Goal: Information Seeking & Learning: Learn about a topic

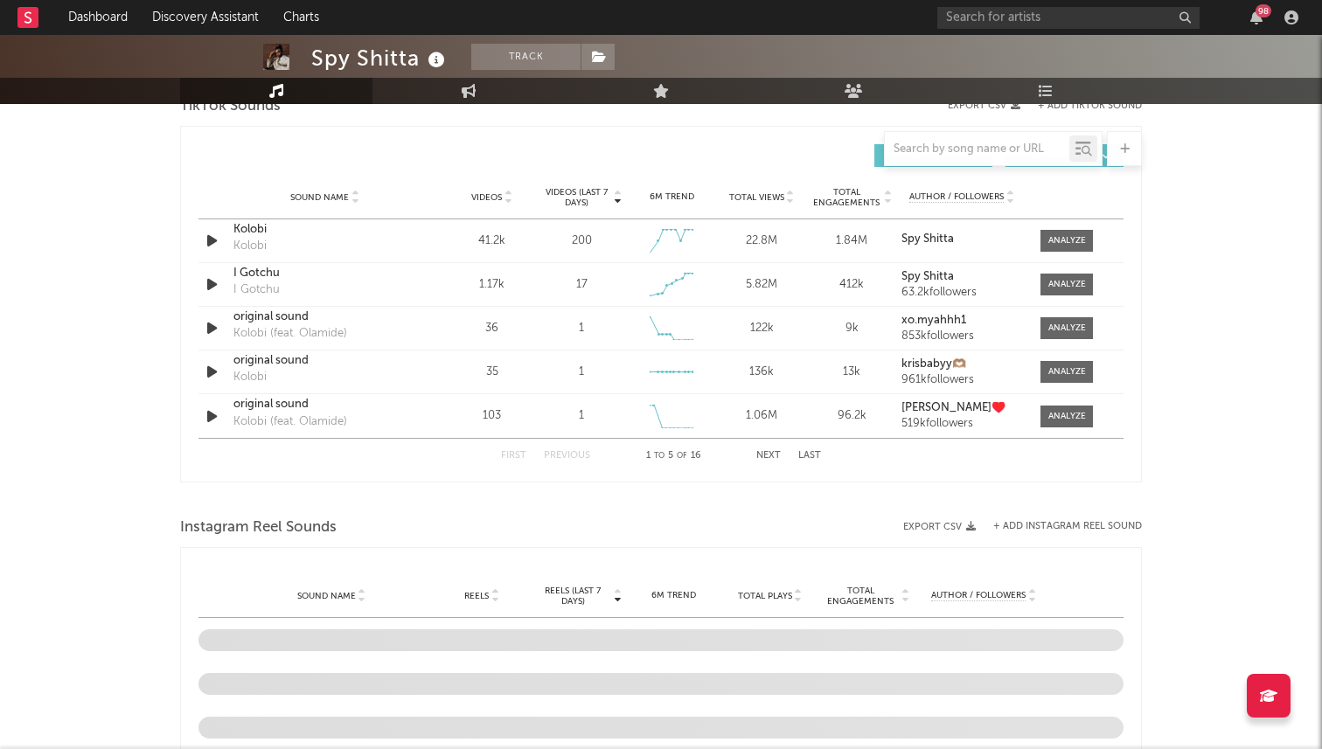
scroll to position [1031, 0]
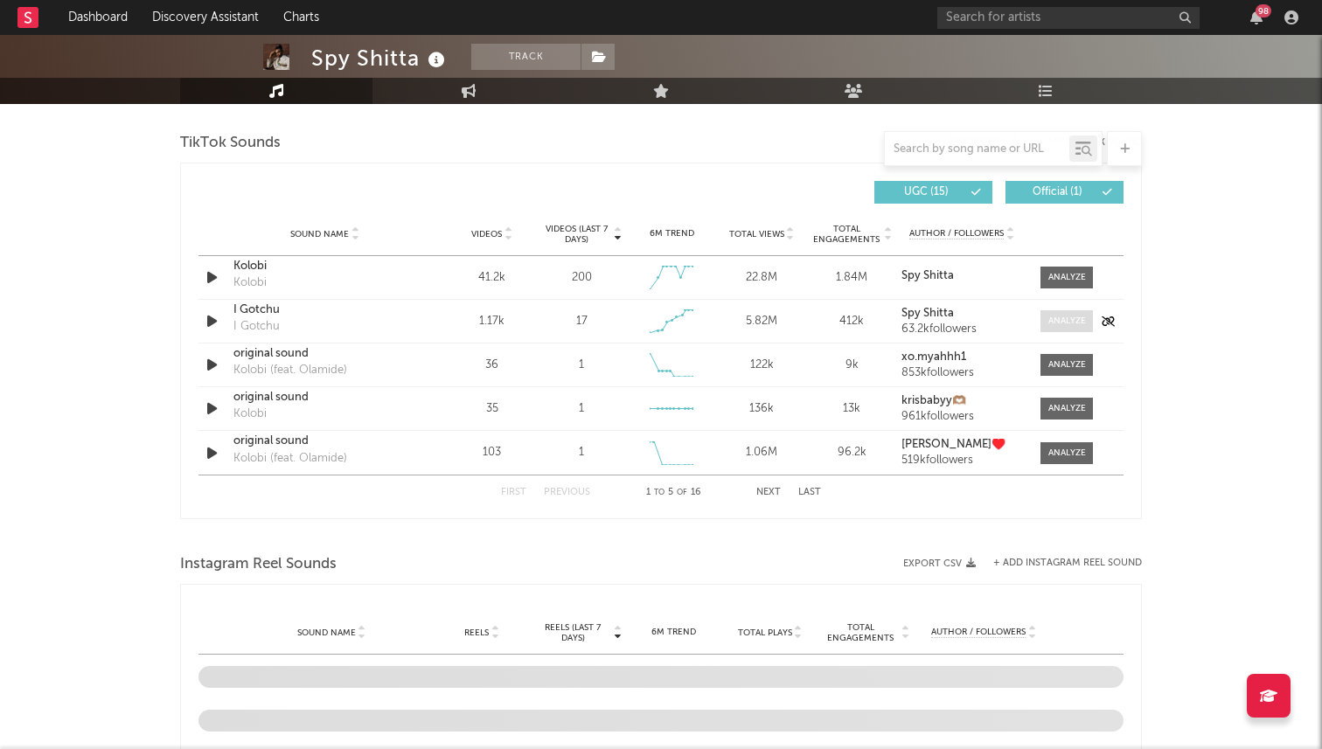
click at [1059, 323] on div at bounding box center [1067, 321] width 38 height 13
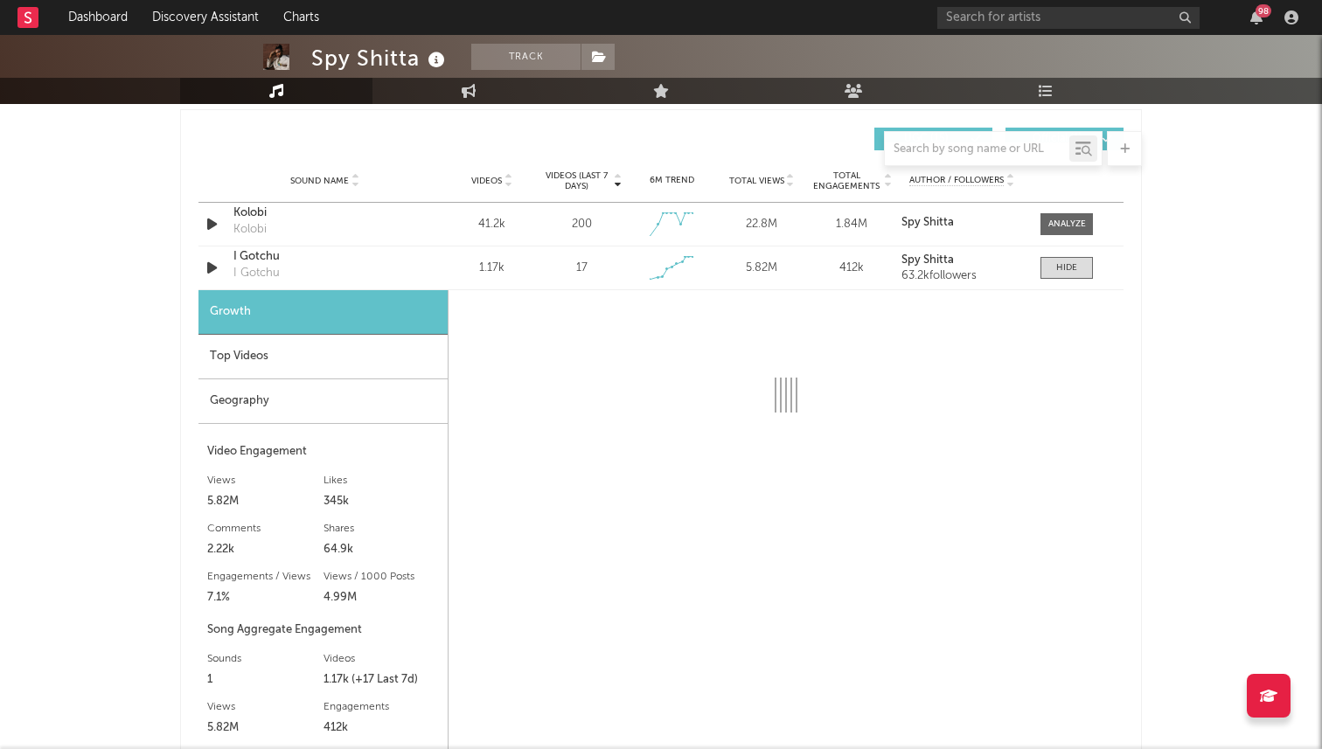
scroll to position [1158, 0]
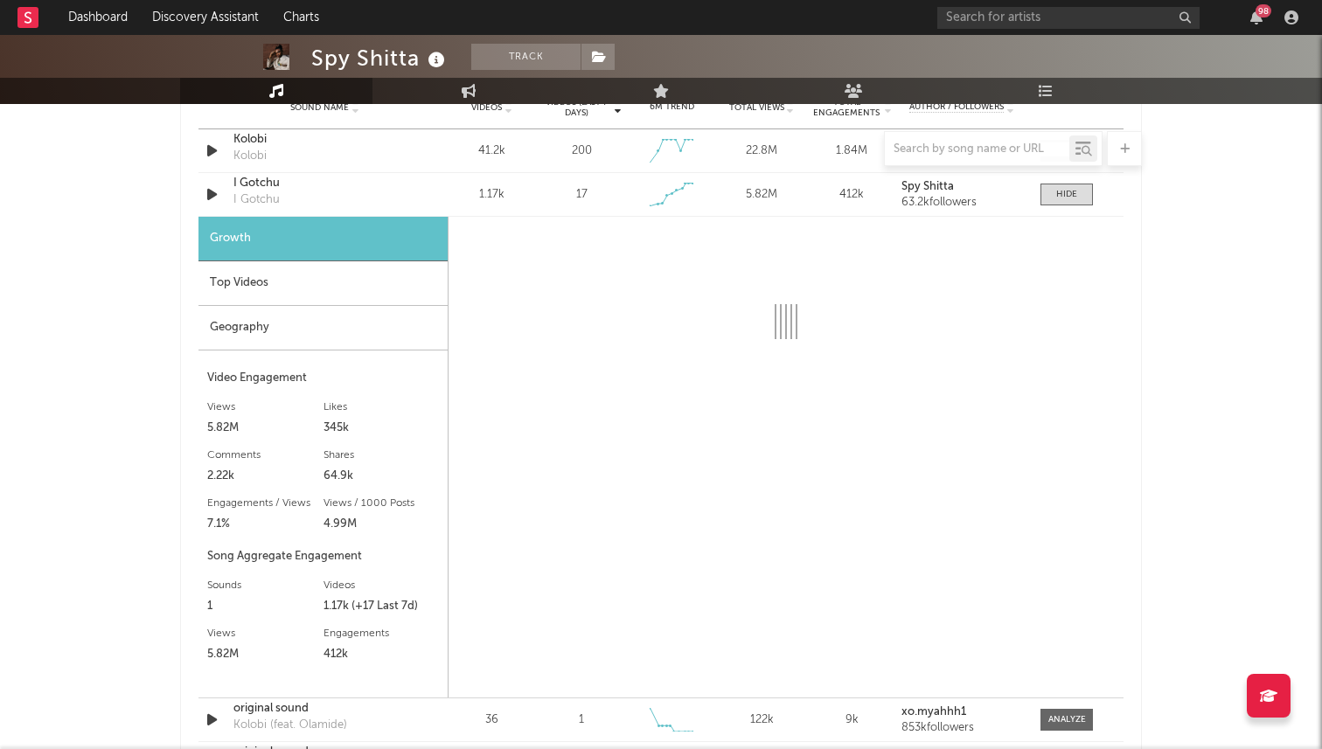
select select "1w"
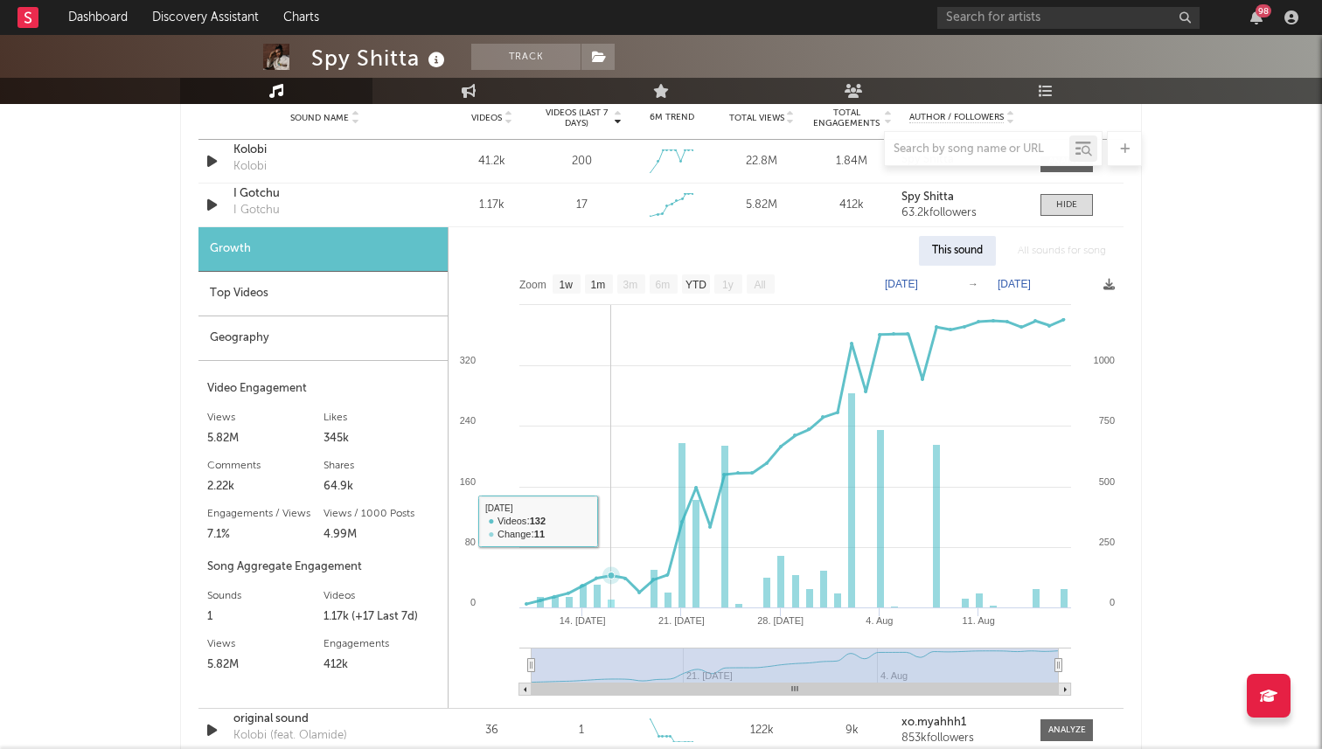
scroll to position [1149, 0]
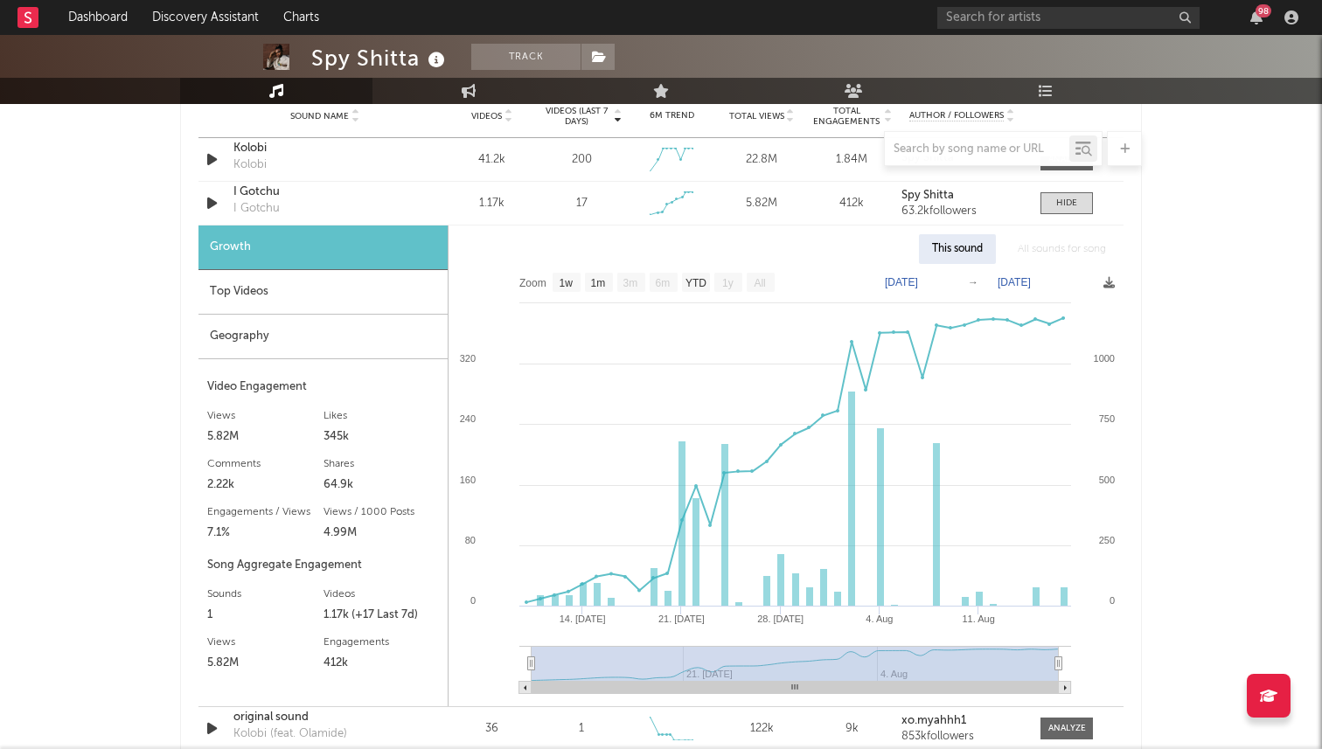
click at [309, 339] on div "Geography" at bounding box center [322, 337] width 249 height 45
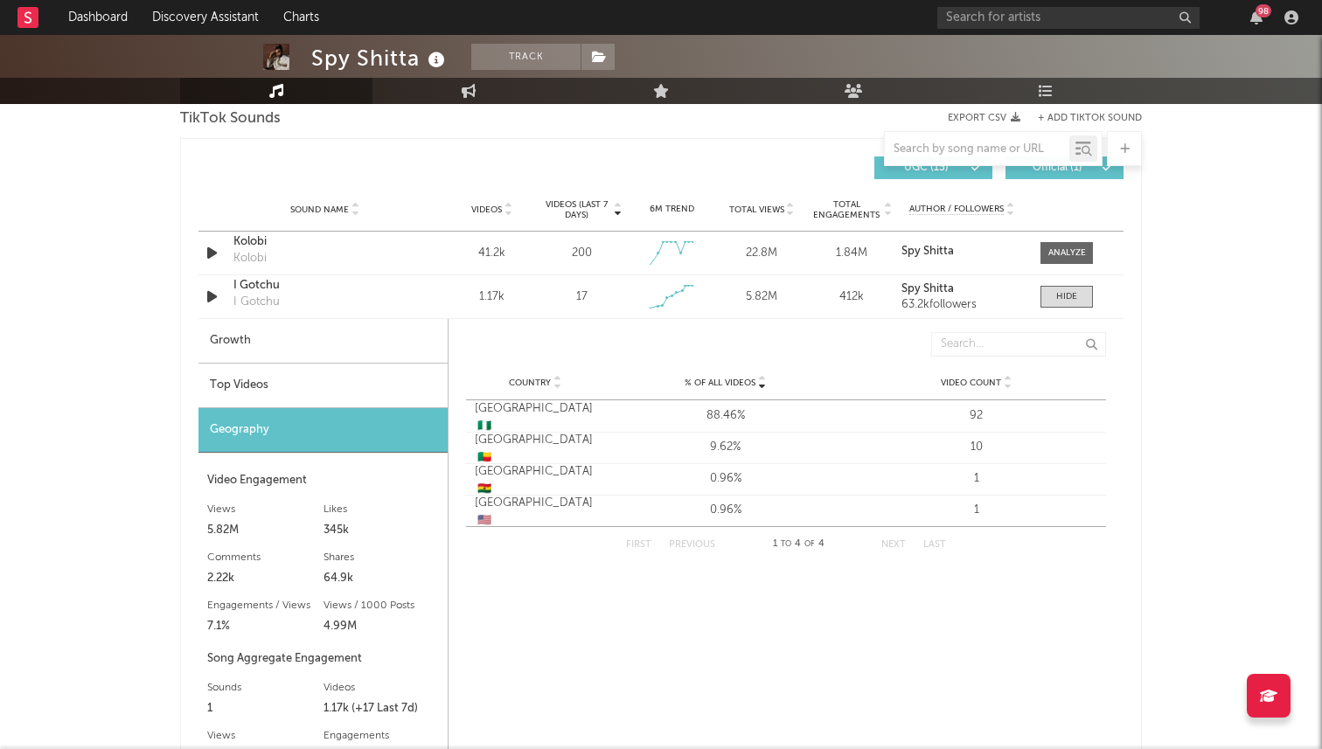
scroll to position [1043, 0]
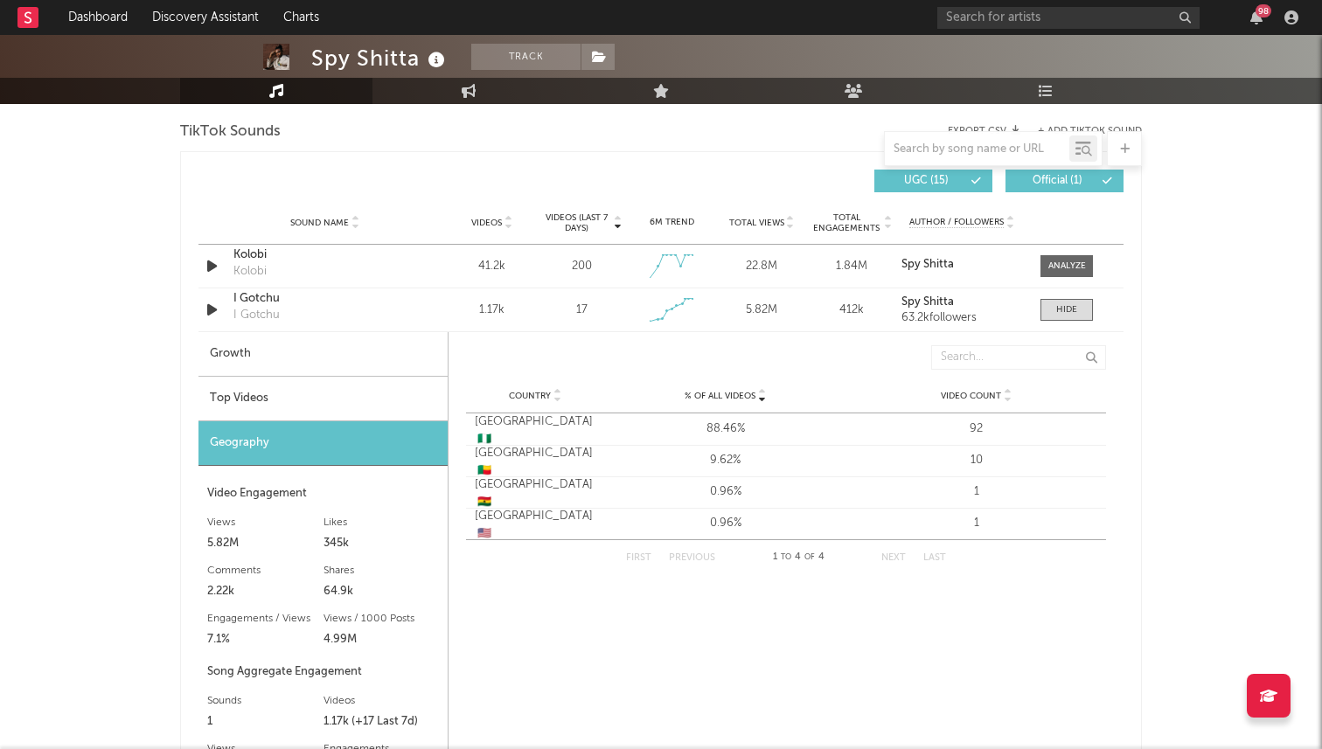
click at [329, 402] on div "Top Videos" at bounding box center [322, 399] width 249 height 45
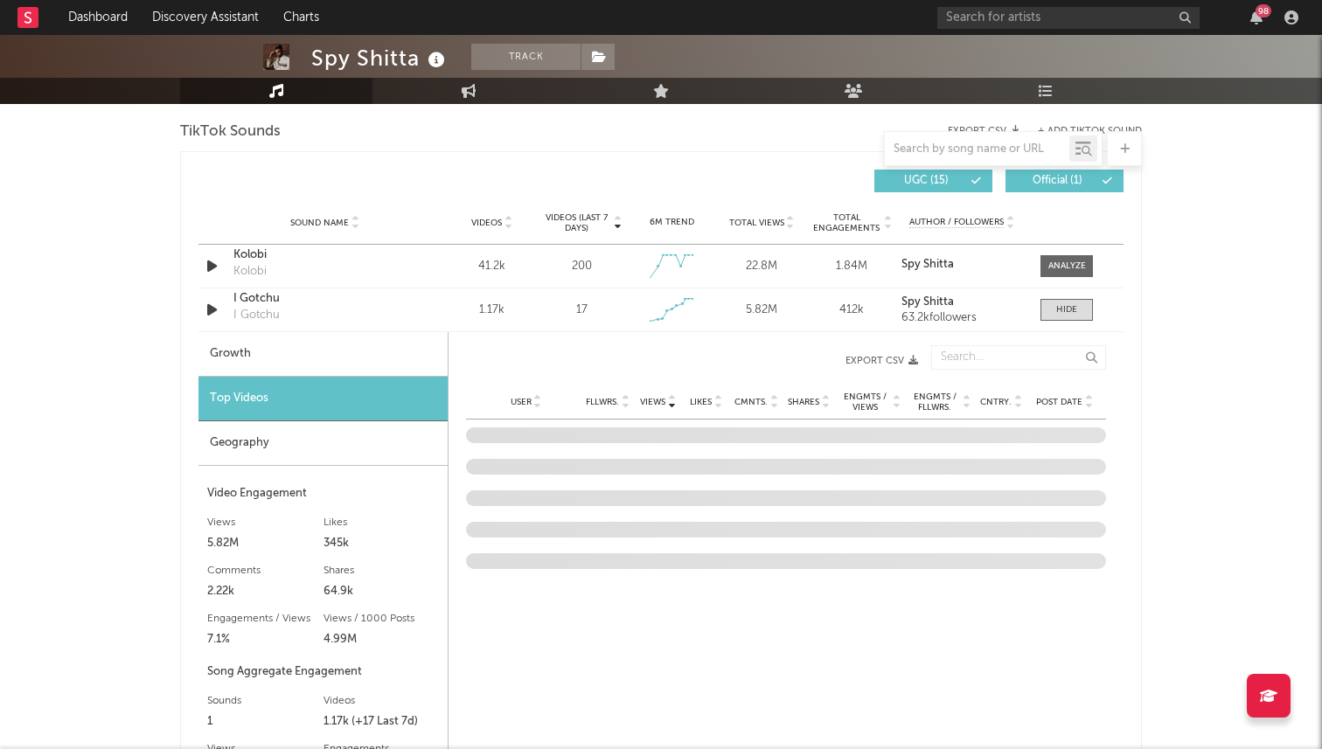
click at [355, 367] on div "Growth" at bounding box center [322, 354] width 249 height 45
select select "1w"
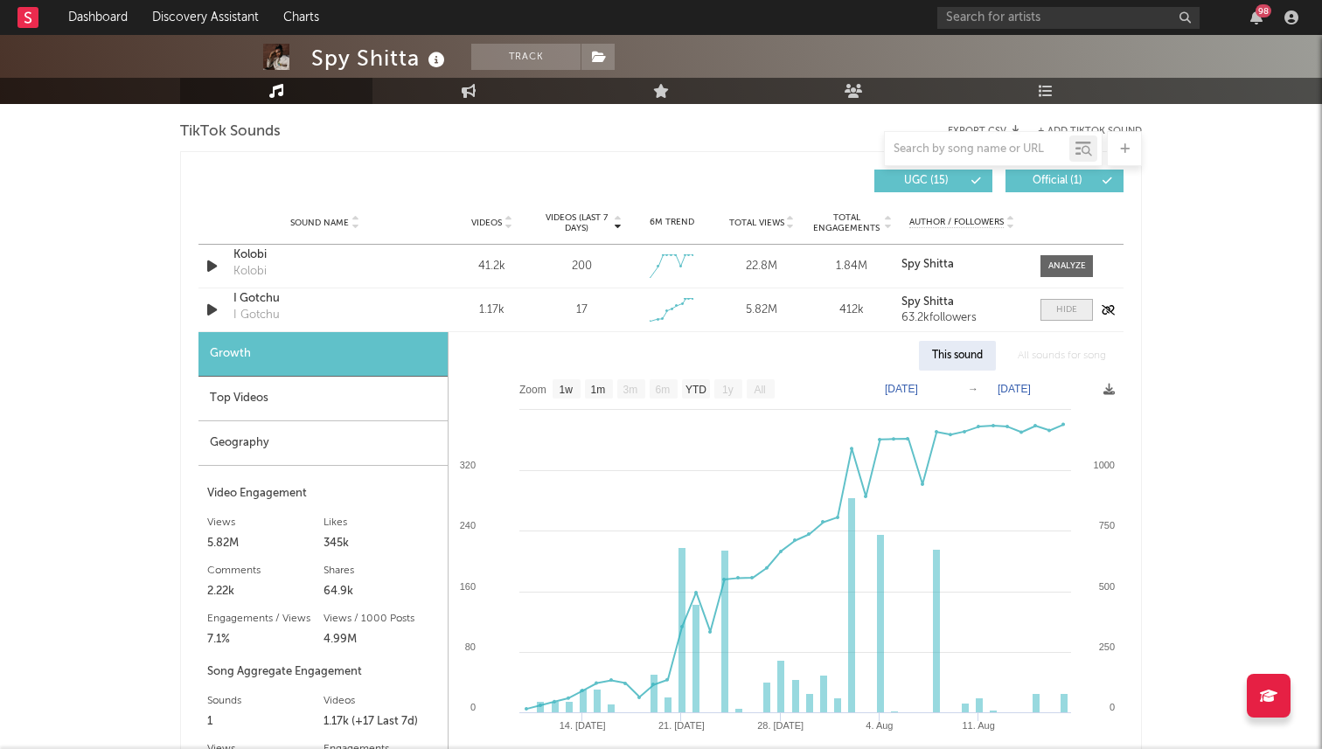
click at [1082, 310] on span at bounding box center [1066, 310] width 52 height 22
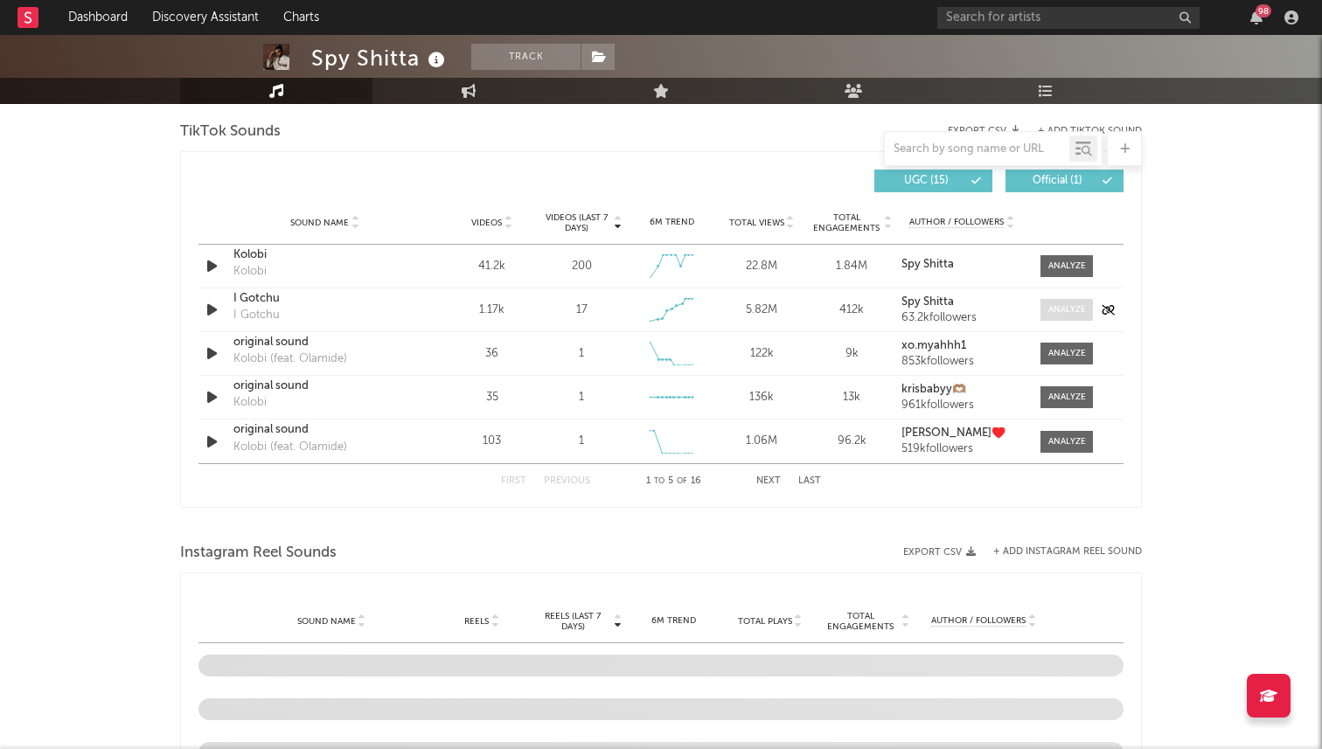
click at [1072, 307] on div at bounding box center [1067, 309] width 38 height 13
select select "1w"
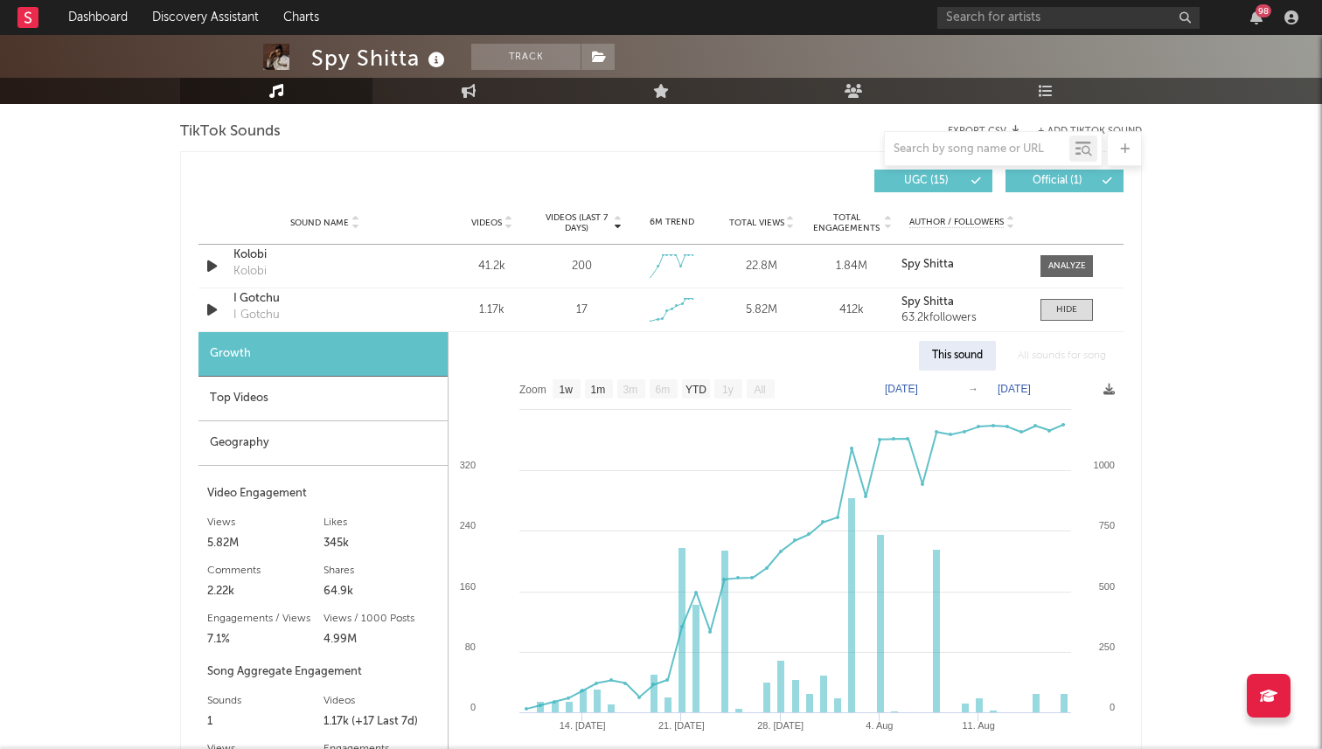
click at [309, 453] on div "Geography" at bounding box center [322, 443] width 249 height 45
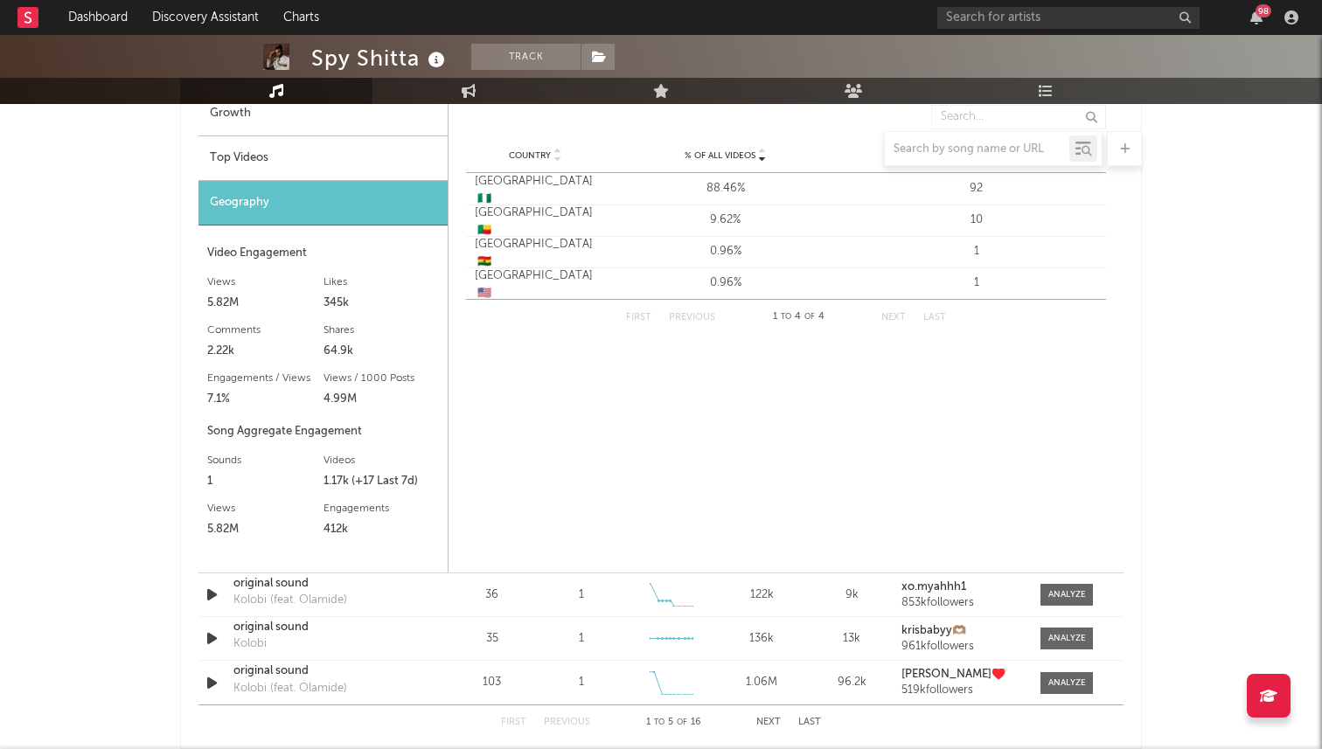
scroll to position [1297, 0]
